Goal: Information Seeking & Learning: Find specific fact

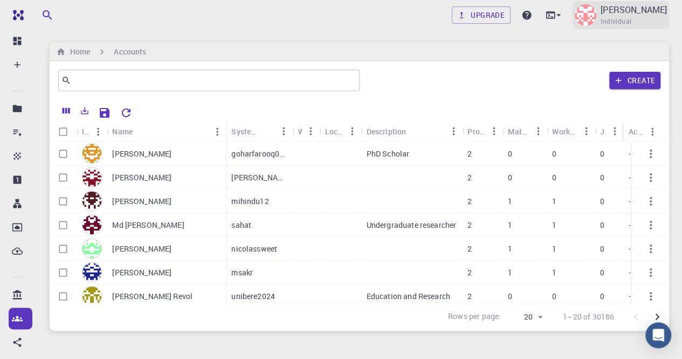
click at [637, 16] on p "[PERSON_NAME]" at bounding box center [634, 9] width 66 height 13
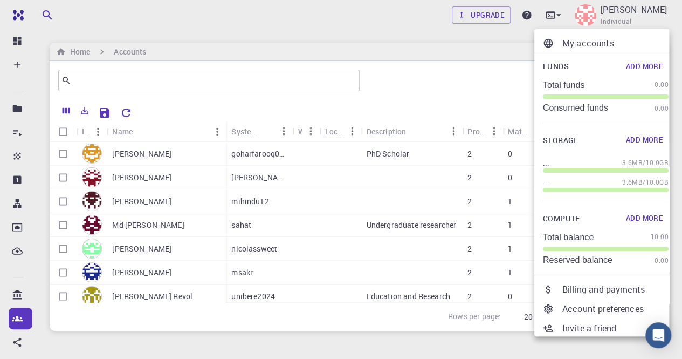
click at [135, 84] on div at bounding box center [341, 179] width 682 height 359
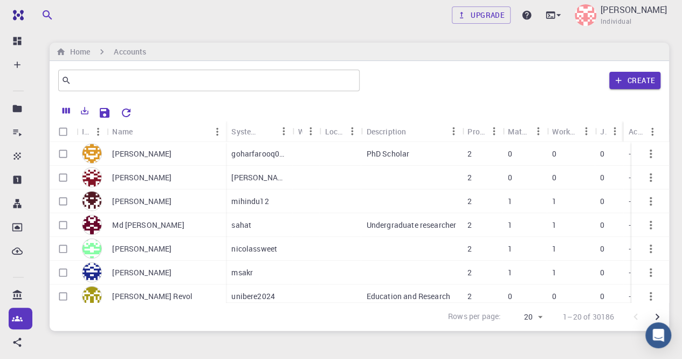
click at [131, 75] on input "text" at bounding box center [204, 80] width 267 height 15
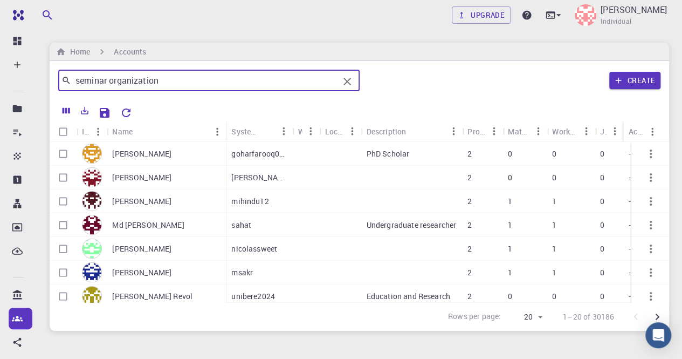
type input "seminar organization"
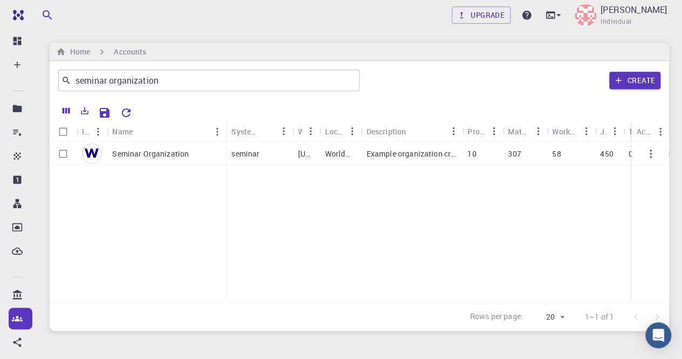
click at [172, 157] on p "Seminar Organization" at bounding box center [150, 153] width 77 height 11
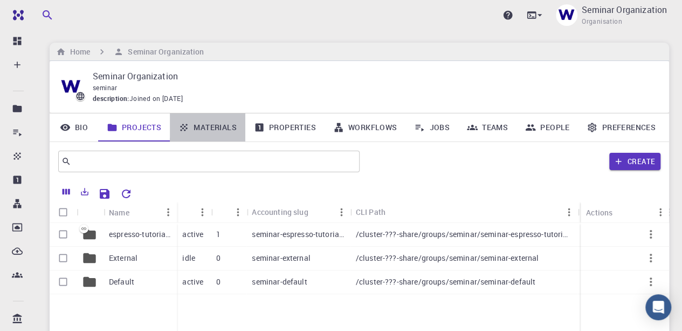
click at [204, 130] on link "Materials" at bounding box center [207, 127] width 75 height 28
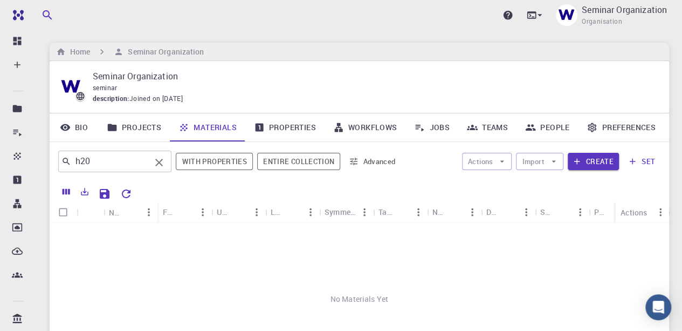
click at [132, 160] on input "h20" at bounding box center [110, 161] width 79 height 15
type input "h"
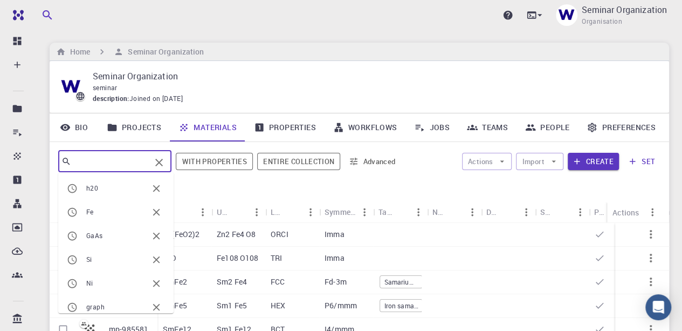
click at [162, 161] on icon "Clear" at bounding box center [159, 163] width 8 height 8
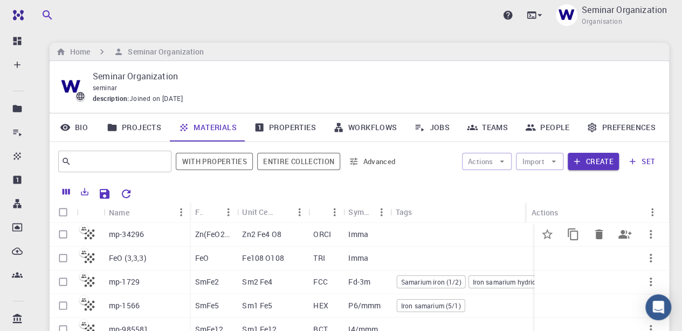
click at [207, 234] on p "Zn(FeO2)2" at bounding box center [213, 234] width 37 height 11
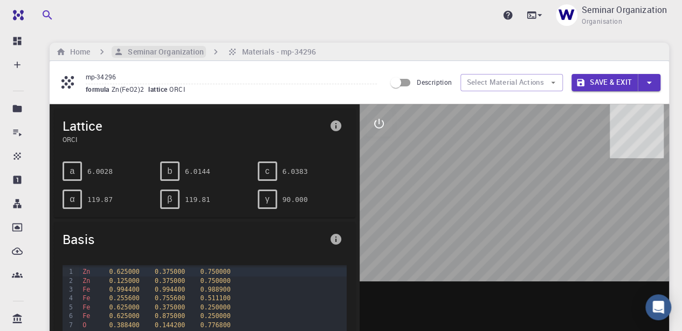
click at [142, 51] on h6 "Seminar Organization" at bounding box center [163, 52] width 80 height 12
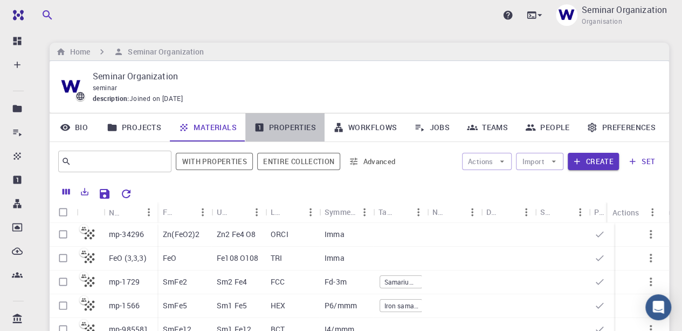
click at [291, 131] on link "Properties" at bounding box center [284, 127] width 79 height 28
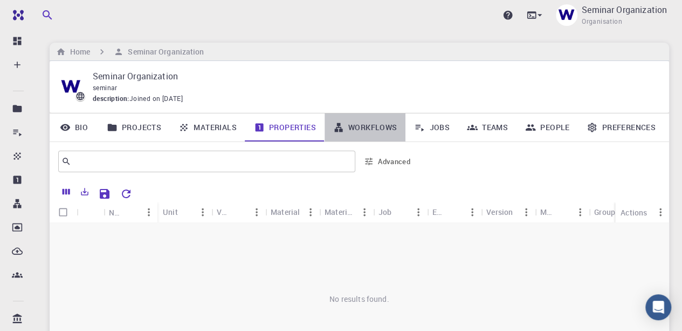
click at [352, 127] on link "Workflows" at bounding box center [365, 127] width 81 height 28
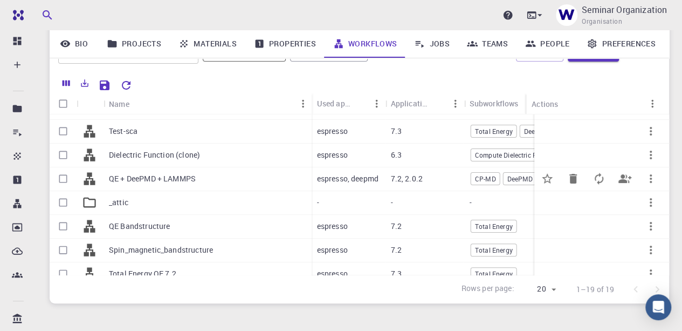
scroll to position [162, 0]
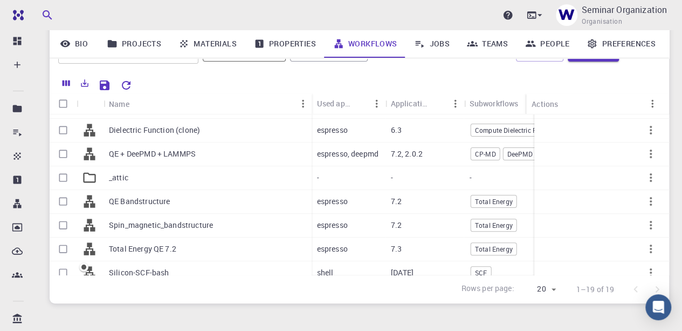
click at [433, 49] on link "Jobs" at bounding box center [431, 44] width 53 height 28
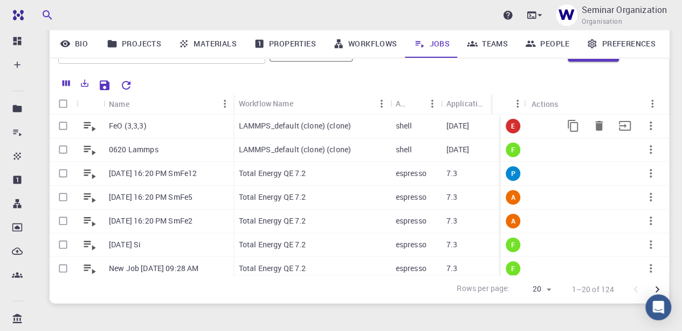
click at [122, 129] on p "FeO (3,3,3)" at bounding box center [128, 125] width 38 height 11
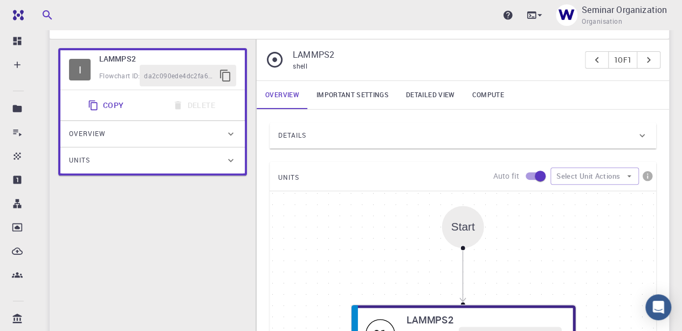
scroll to position [77, 0]
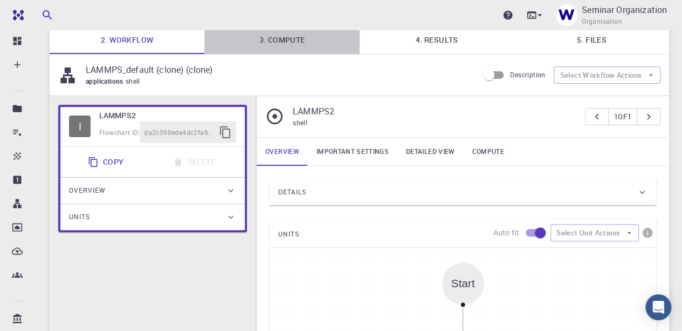
click at [283, 36] on link "3. Compute" at bounding box center [281, 40] width 155 height 28
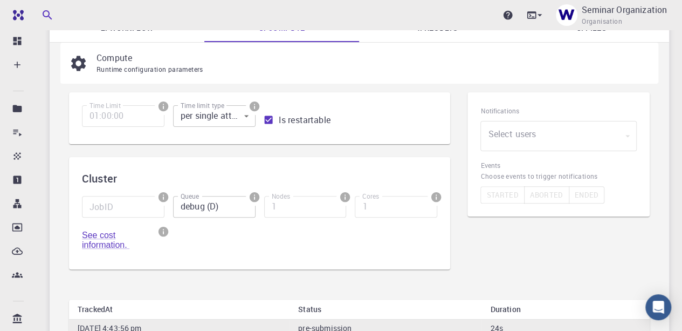
scroll to position [23, 0]
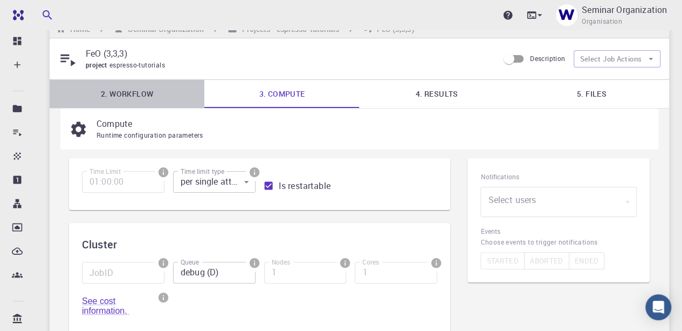
click at [123, 91] on link "2. Workflow" at bounding box center [127, 94] width 155 height 28
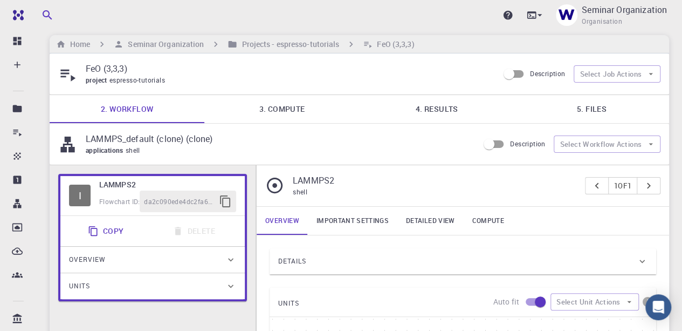
scroll to position [0, 0]
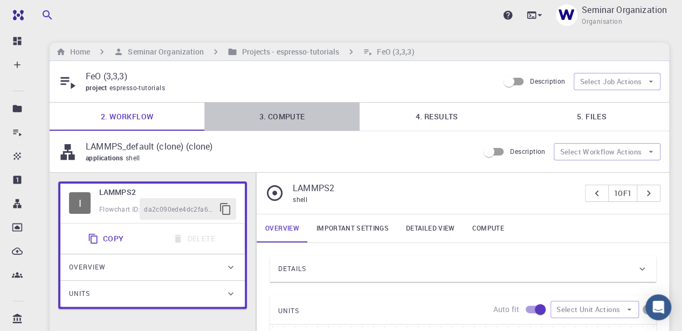
click at [284, 115] on link "3. Compute" at bounding box center [281, 116] width 155 height 28
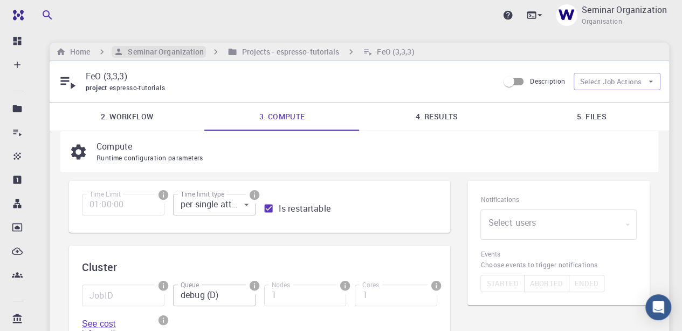
click at [145, 56] on h6 "Seminar Organization" at bounding box center [163, 52] width 80 height 12
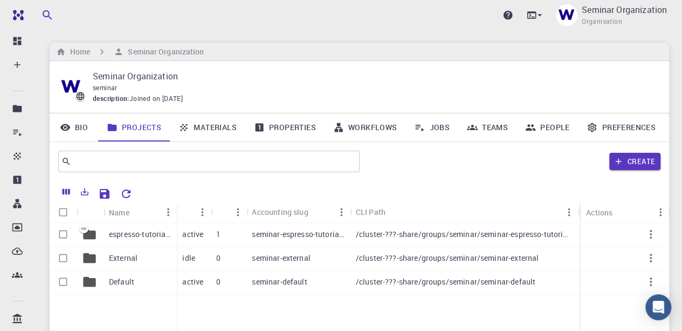
click at [201, 130] on link "Materials" at bounding box center [207, 127] width 75 height 28
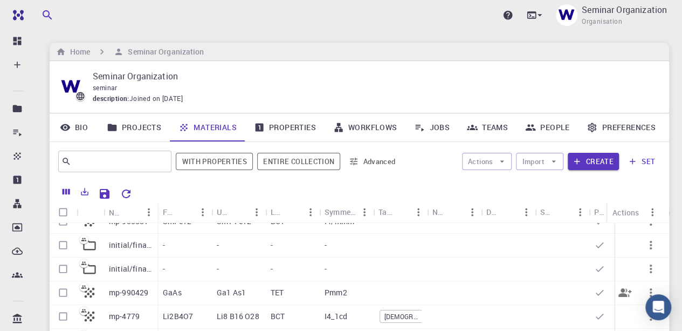
scroll to position [216, 0]
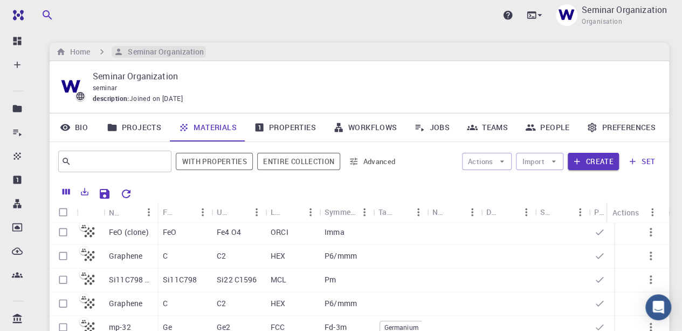
click at [180, 51] on h6 "Seminar Organization" at bounding box center [163, 52] width 80 height 12
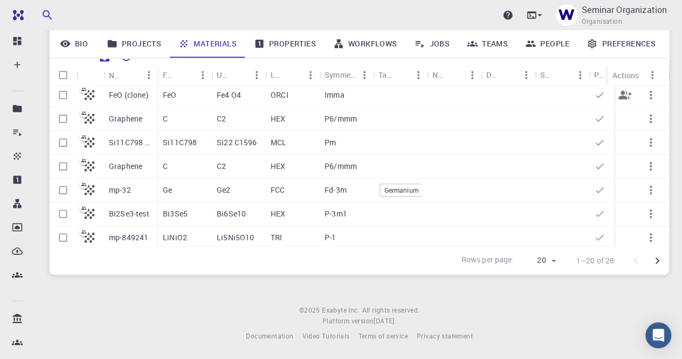
scroll to position [108, 0]
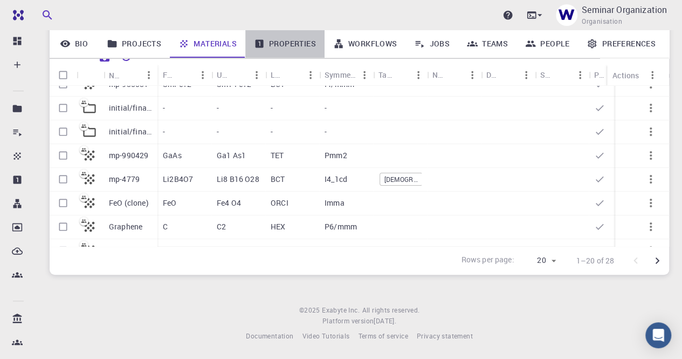
click at [293, 46] on link "Properties" at bounding box center [284, 44] width 79 height 28
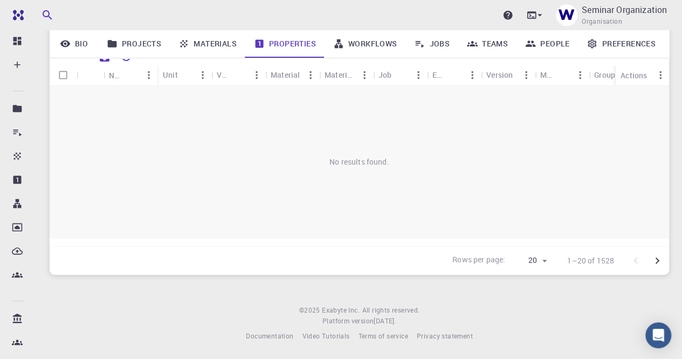
click at [352, 40] on link "Workflows" at bounding box center [365, 44] width 81 height 28
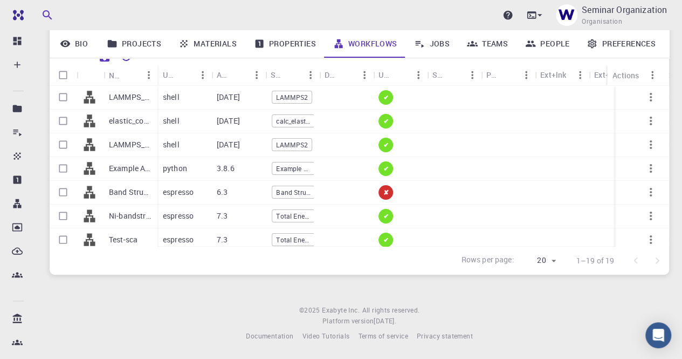
click at [430, 44] on link "Jobs" at bounding box center [431, 44] width 53 height 28
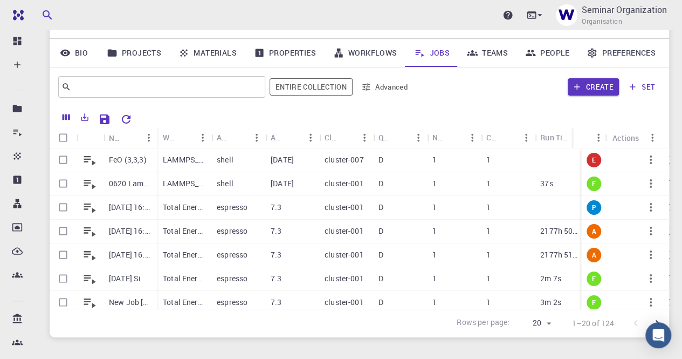
scroll to position [29, 0]
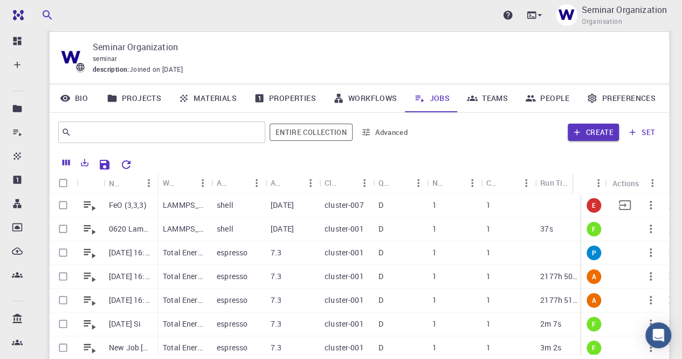
click at [343, 203] on p "cluster-007" at bounding box center [344, 205] width 39 height 11
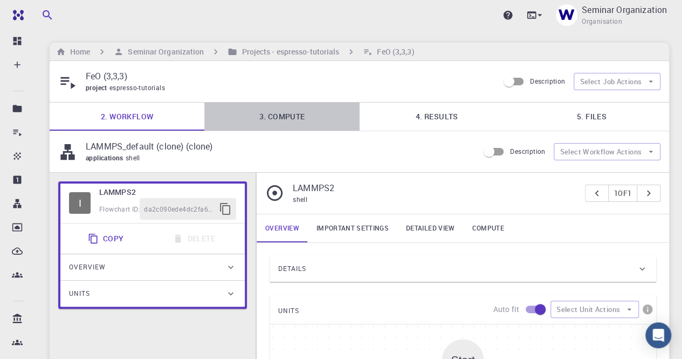
click at [290, 118] on link "3. Compute" at bounding box center [281, 116] width 155 height 28
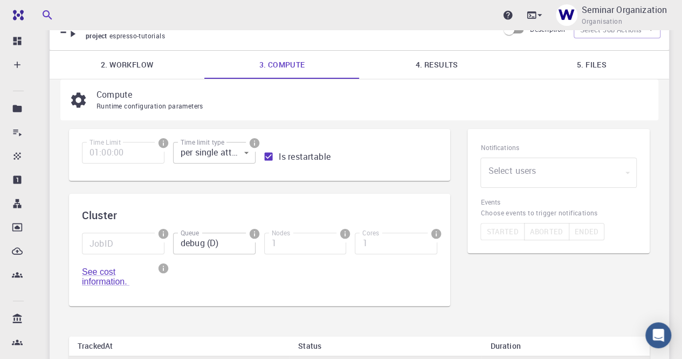
scroll to position [108, 0]
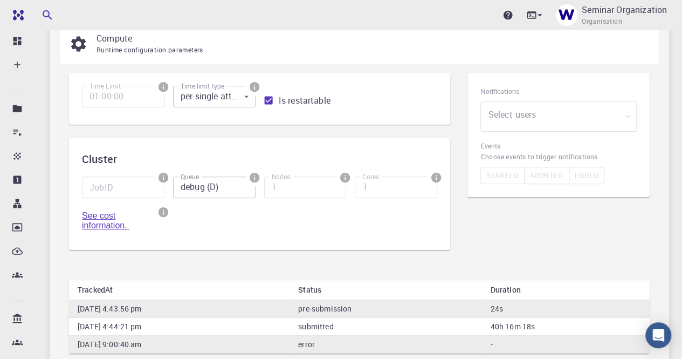
click at [104, 215] on link "See cost information." at bounding box center [105, 220] width 47 height 19
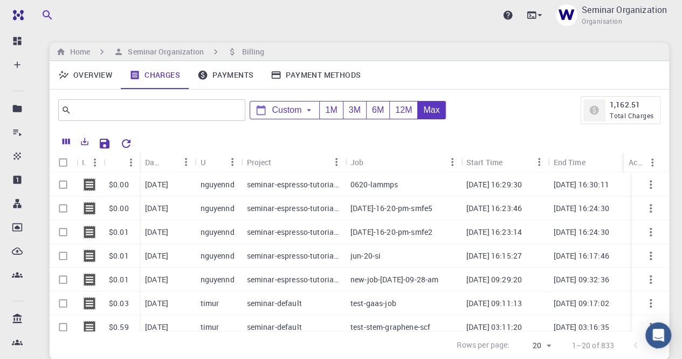
click at [219, 187] on p "nguyennd" at bounding box center [217, 184] width 34 height 11
click at [79, 50] on h6 "Home" at bounding box center [78, 52] width 24 height 12
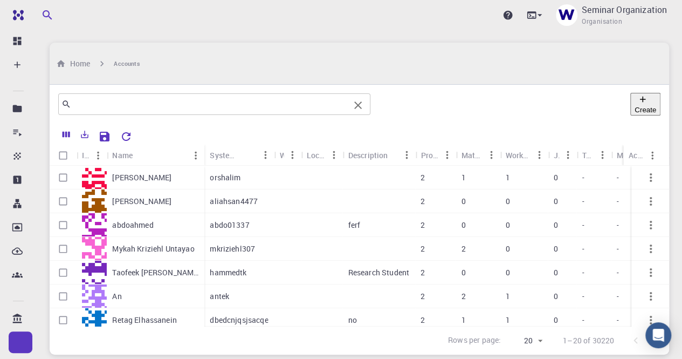
click at [204, 97] on input "text" at bounding box center [210, 104] width 278 height 15
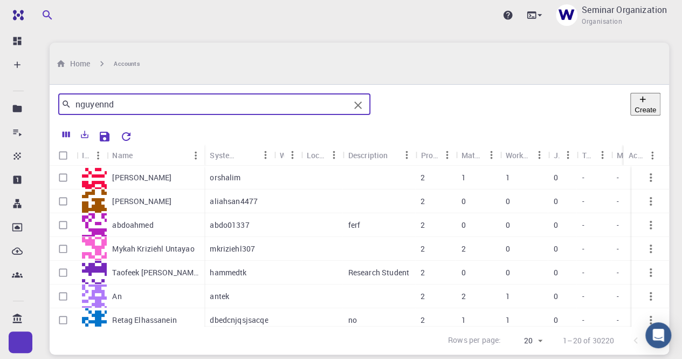
type input "nguyennd"
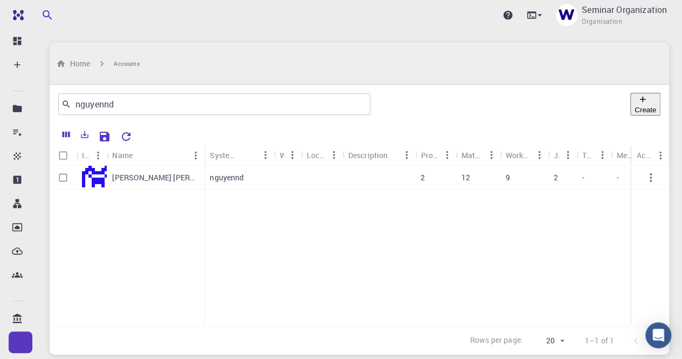
click at [183, 172] on p "[PERSON_NAME] [PERSON_NAME]" at bounding box center [155, 177] width 87 height 11
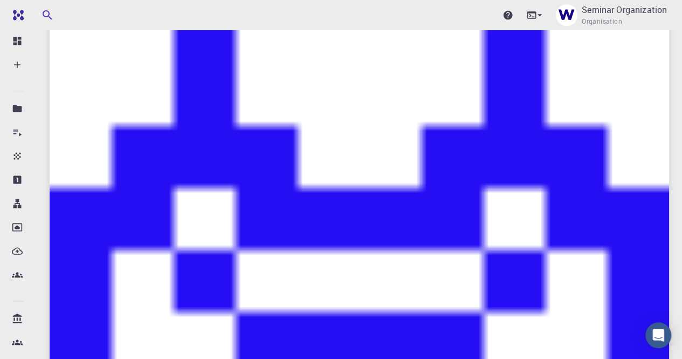
scroll to position [83, 0]
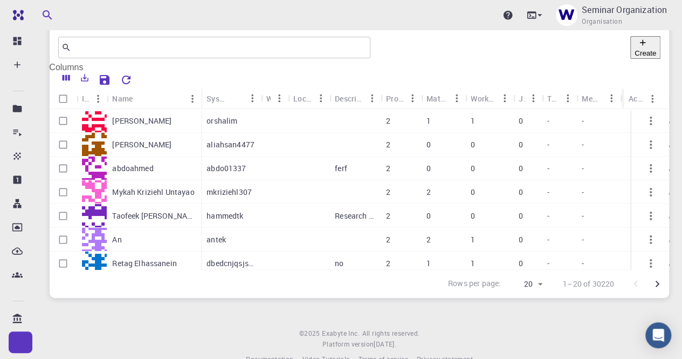
click at [68, 73] on icon "Columns" at bounding box center [66, 78] width 10 height 10
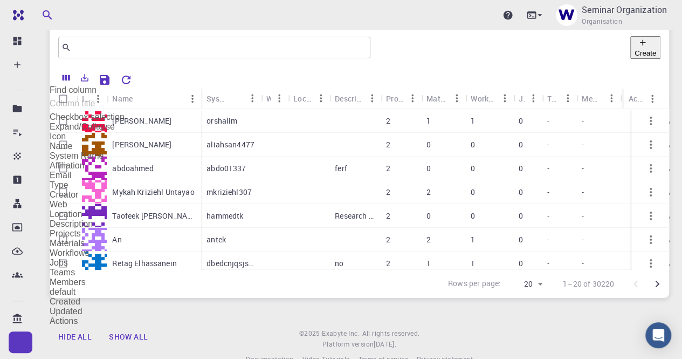
click at [66, 199] on input "Affiliation" at bounding box center [103, 216] width 107 height 262
checkbox input "true"
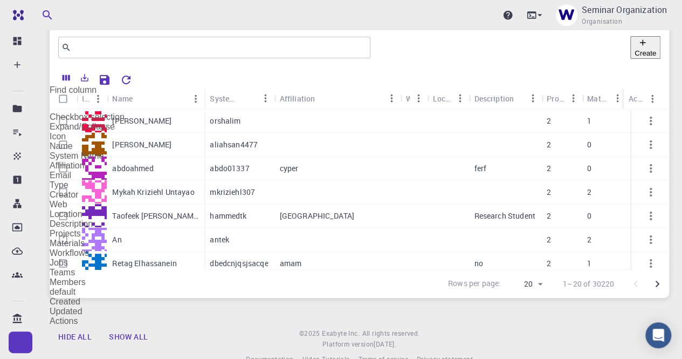
click at [67, 214] on input "Email" at bounding box center [103, 216] width 107 height 262
checkbox input "true"
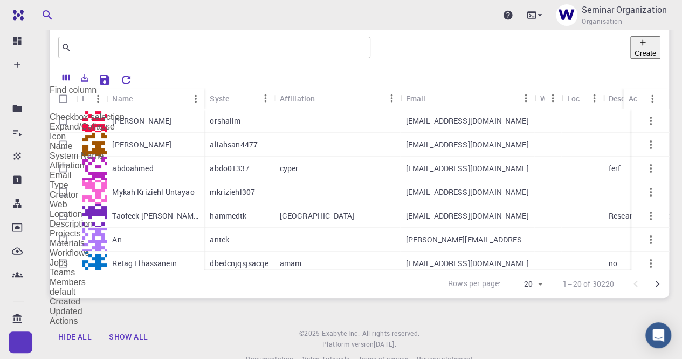
click at [292, 269] on div "Rows per page: 20 20 1–20 of 30220" at bounding box center [360, 283] width 620 height 29
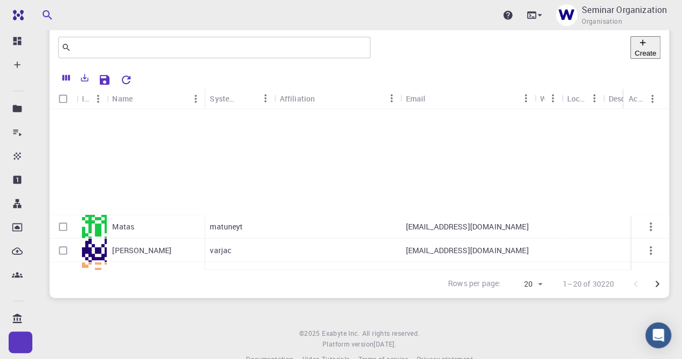
scroll to position [322, 0]
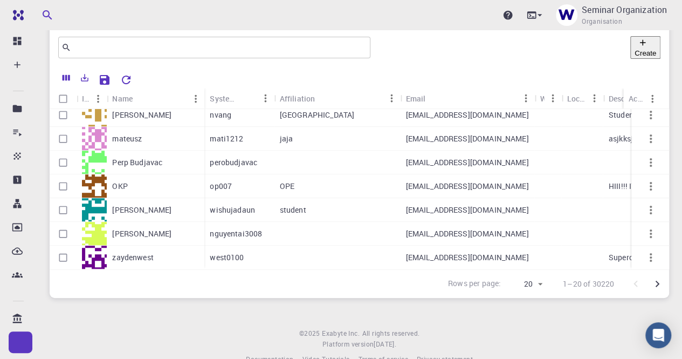
click at [657, 277] on icon "Go to next page" at bounding box center [657, 283] width 13 height 13
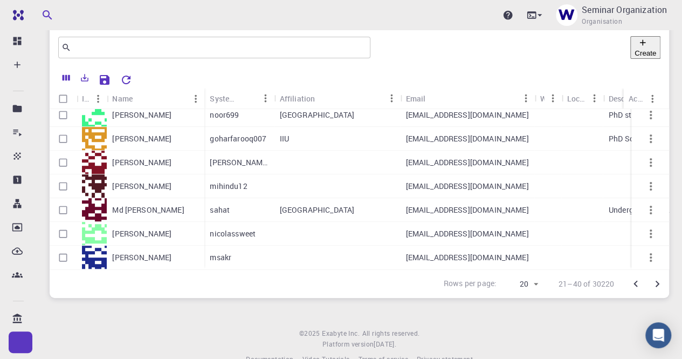
click at [664, 273] on button "Go to next page" at bounding box center [657, 284] width 22 height 22
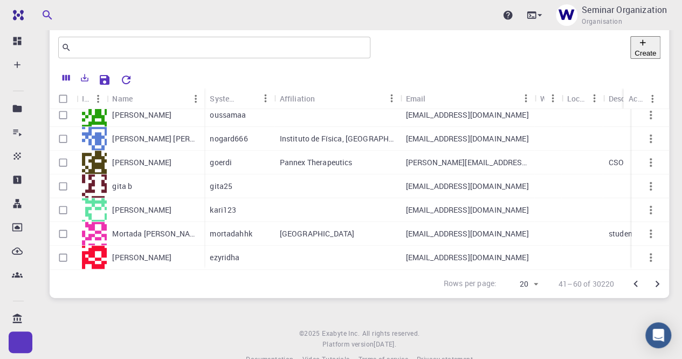
click at [656, 277] on icon "Go to next page" at bounding box center [657, 283] width 13 height 13
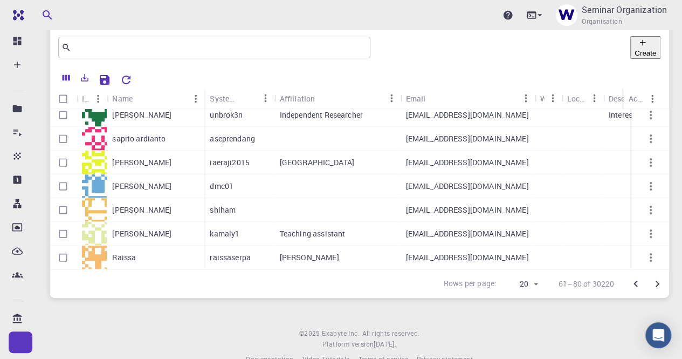
click at [661, 277] on icon "Go to next page" at bounding box center [657, 283] width 13 height 13
